Goal: Information Seeking & Learning: Learn about a topic

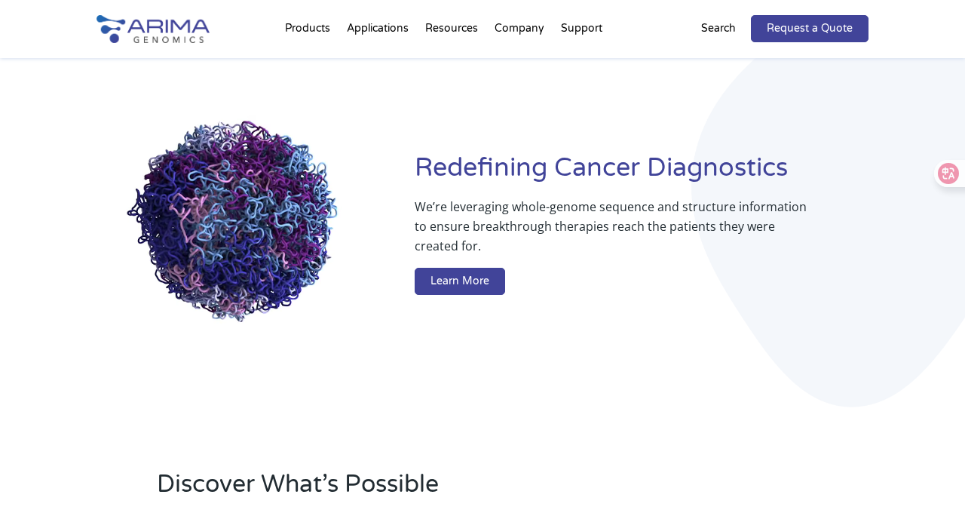
scroll to position [85, 0]
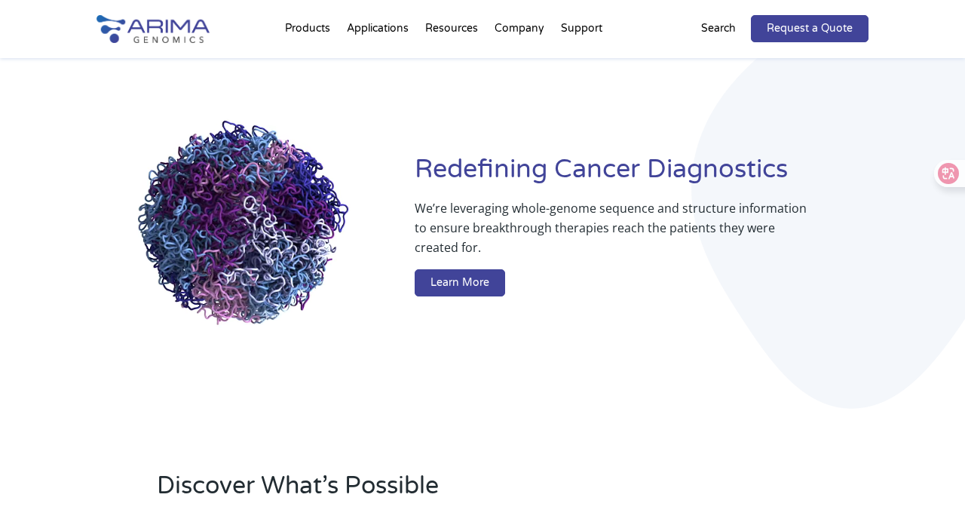
click at [615, 112] on div "Redefining [MEDICAL_DATA] Diagnostics We’re leveraging whole-genome sequence an…" at bounding box center [483, 228] width 772 height 446
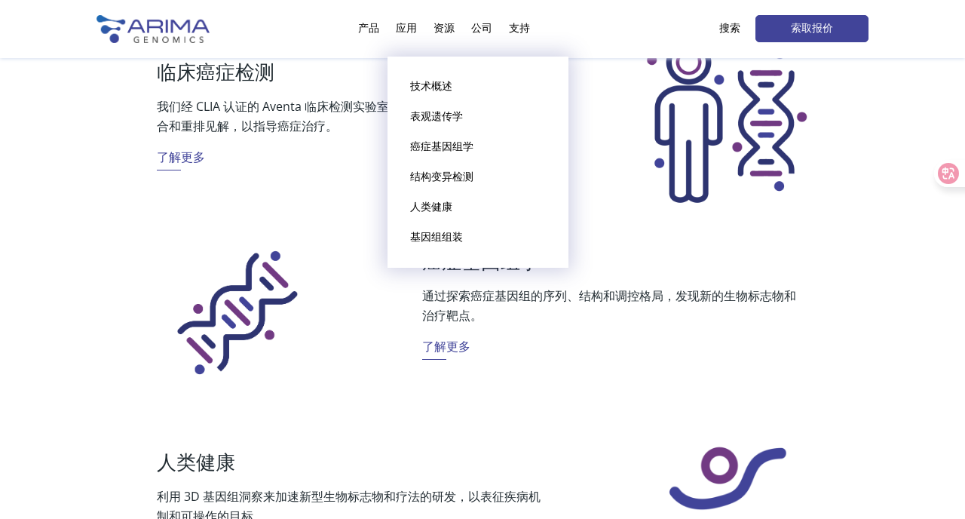
scroll to position [605, 0]
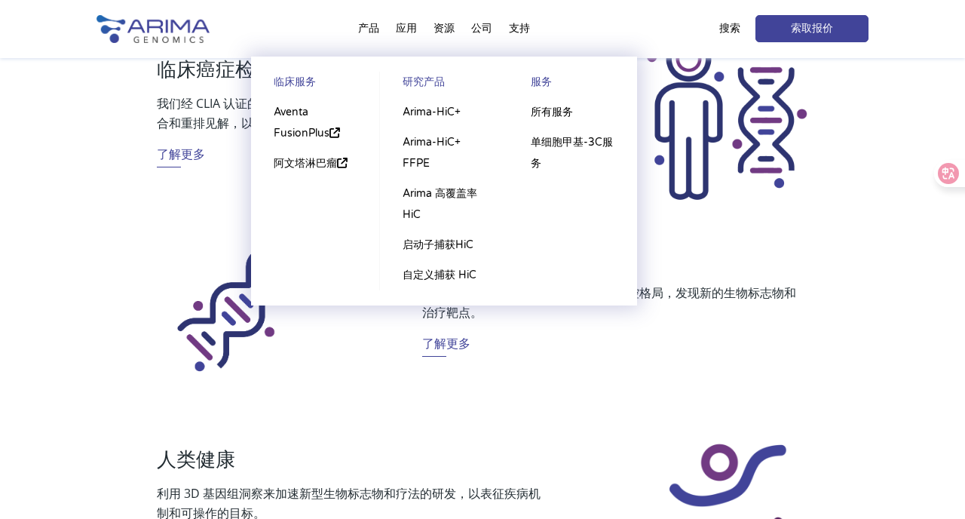
click at [368, 22] on li "产品 临床服务 Aventa FusionPlus 阿文塔淋巴瘤 研究产品 Arima-HiC+ Arima-HiC+ FFPE Arima 高覆盖率 HiC…" at bounding box center [369, 31] width 38 height 51
click at [367, 28] on li "产品 临床服务 Aventa FusionPlus 阿文塔淋巴瘤 研究产品 Arima-HiC+ Arima-HiC+ FFPE Arima 高覆盖率 HiC…" at bounding box center [369, 31] width 38 height 51
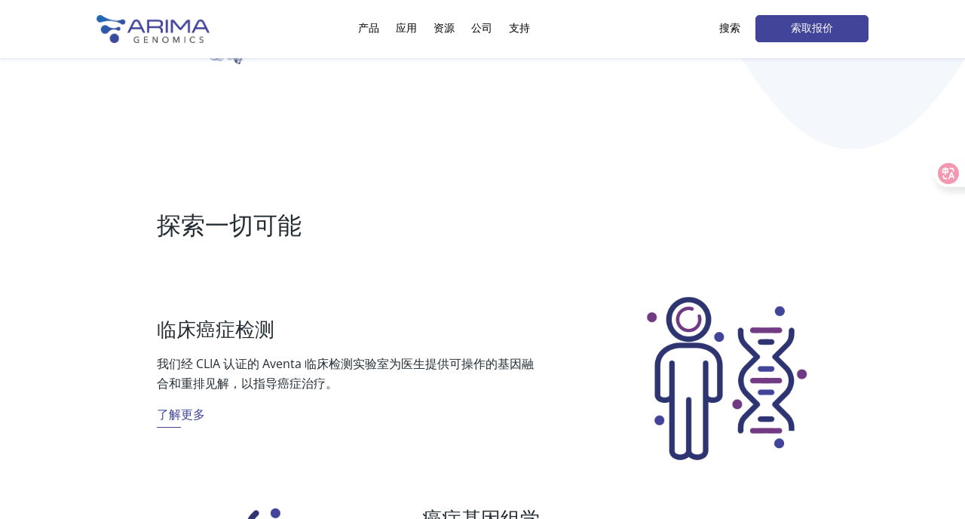
scroll to position [360, 0]
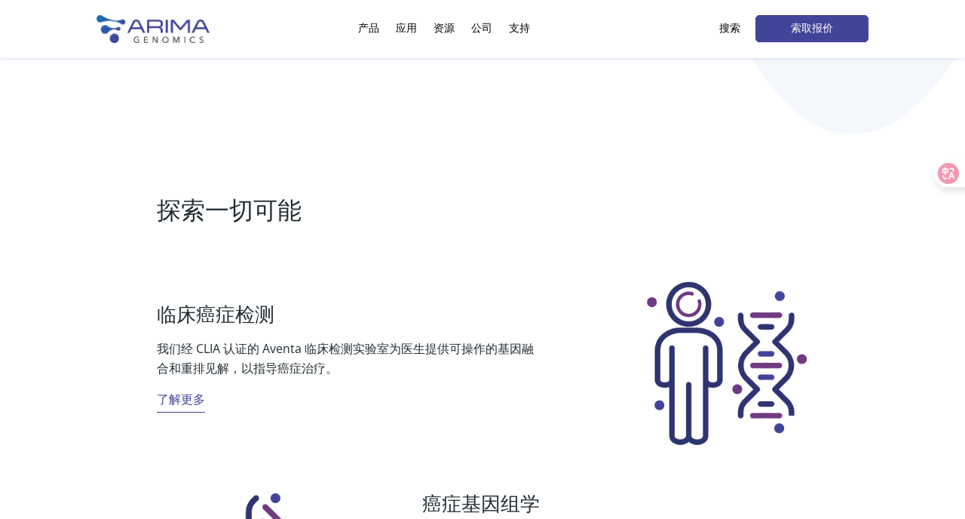
click at [183, 400] on font "了解更多" at bounding box center [181, 399] width 48 height 17
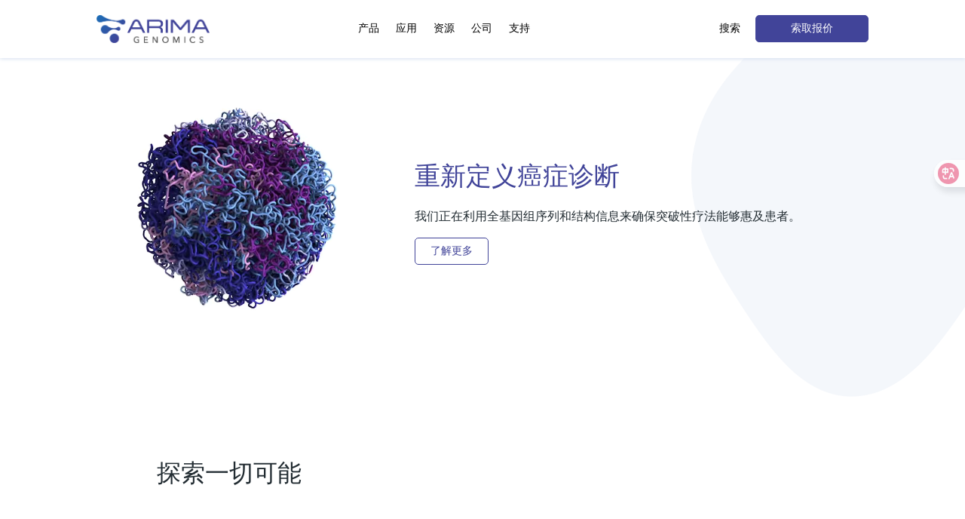
scroll to position [98, 0]
click at [476, 251] on link "了解更多" at bounding box center [452, 250] width 74 height 27
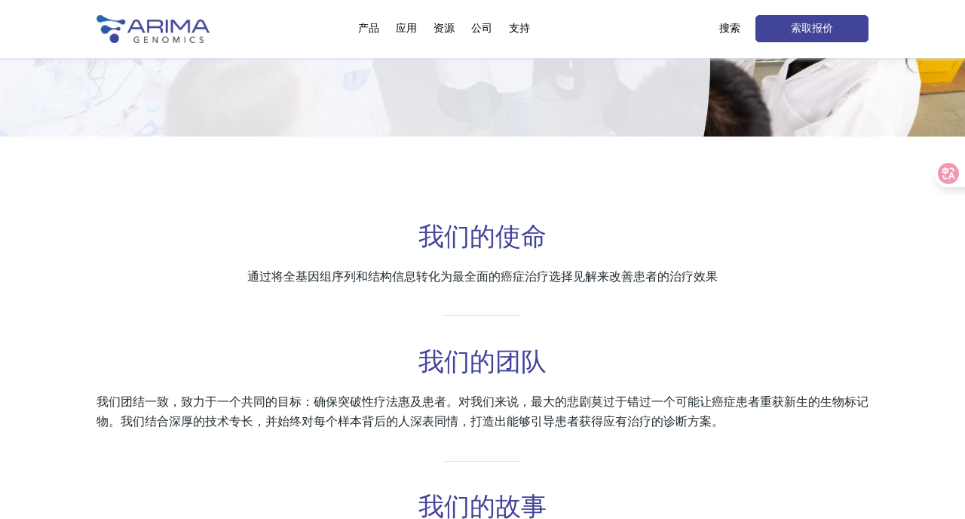
scroll to position [197, 0]
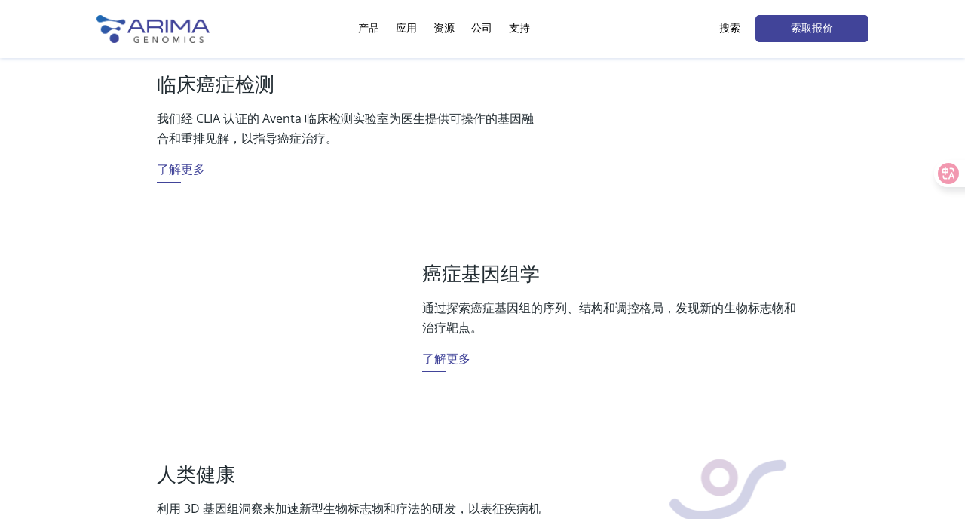
scroll to position [551, 0]
